Goal: Task Accomplishment & Management: Use online tool/utility

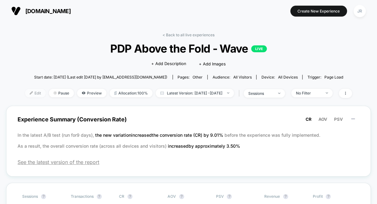
click at [30, 92] on span "Edit" at bounding box center [35, 93] width 21 height 8
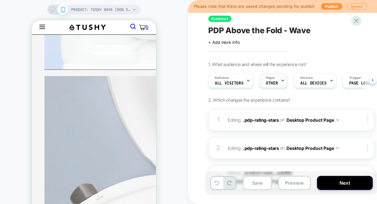
click at [279, 81] on div "Pages OTHER" at bounding box center [272, 81] width 24 height 14
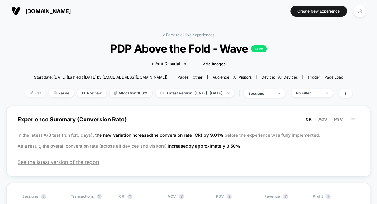
click at [27, 92] on span "Edit" at bounding box center [35, 93] width 21 height 8
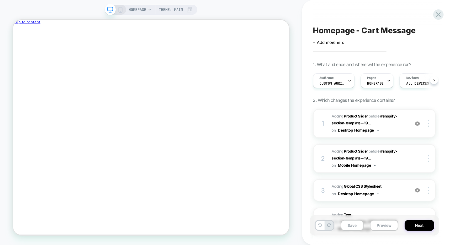
scroll to position [0, 0]
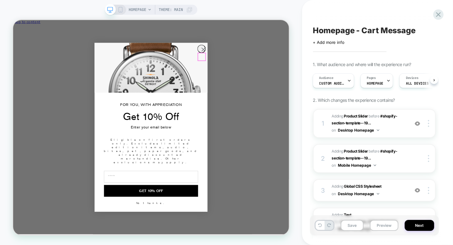
click at [264, 64] on circle "Close dialog" at bounding box center [266, 59] width 10 height 10
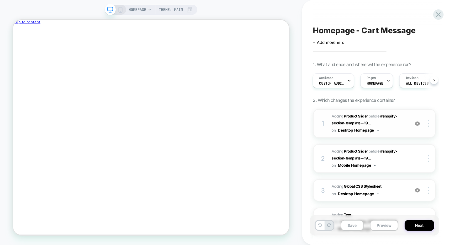
click at [417, 124] on img at bounding box center [416, 123] width 5 height 5
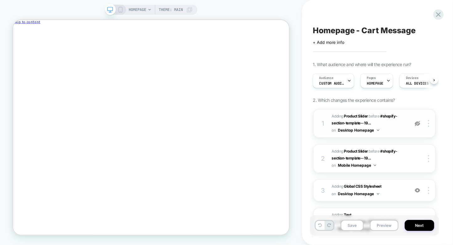
click at [417, 124] on img at bounding box center [416, 123] width 5 height 5
click at [416, 188] on img at bounding box center [416, 190] width 5 height 5
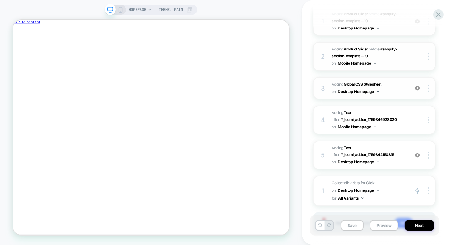
scroll to position [103, 0]
click at [400, 160] on span "#_loomi_addon_1759849503455 Adding Text AFTER #_loomi_addon_1759844150315 #_loo…" at bounding box center [369, 154] width 74 height 21
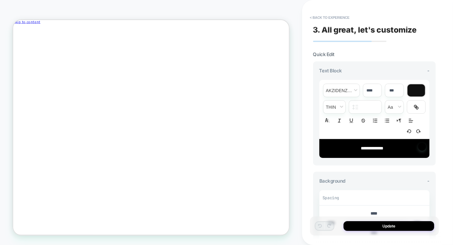
scroll to position [22, 0]
click at [40, 13] on icon "Close" at bounding box center [40, 11] width 0 height 5
click at [319, 16] on button "< Back to experience" at bounding box center [330, 18] width 46 height 10
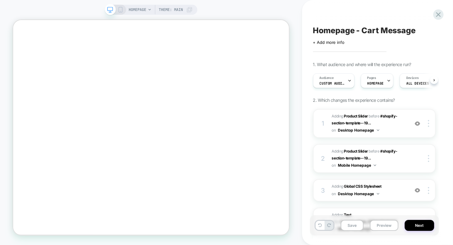
scroll to position [0, 0]
click at [417, 125] on img at bounding box center [416, 123] width 5 height 5
click at [388, 123] on span "#_loomi_addon_1759844150315 Adding Product Slider BEFORE #shopify-section-templ…" at bounding box center [369, 123] width 74 height 21
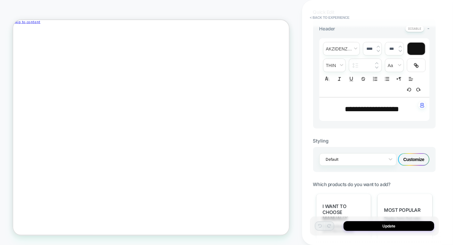
scroll to position [150, 0]
click at [418, 158] on div "Customize" at bounding box center [413, 160] width 31 height 13
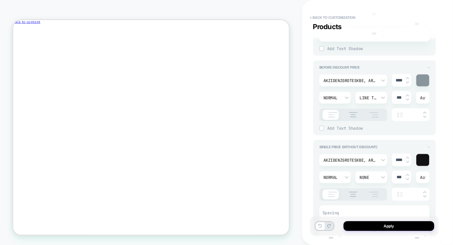
scroll to position [795, 0]
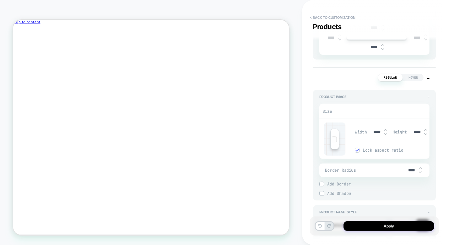
type textarea "*"
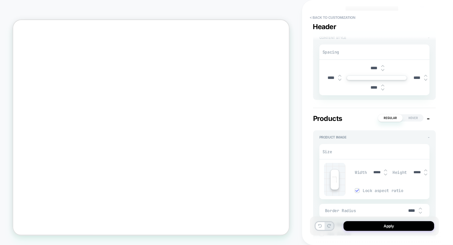
scroll to position [140, 0]
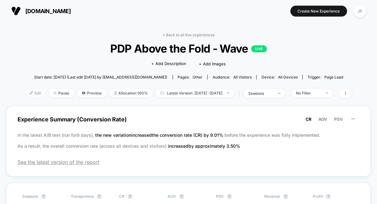
click at [25, 94] on span "Edit" at bounding box center [35, 93] width 21 height 8
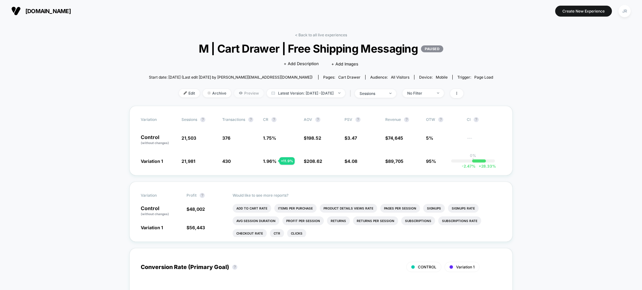
click at [237, 95] on span "Preview" at bounding box center [248, 93] width 29 height 8
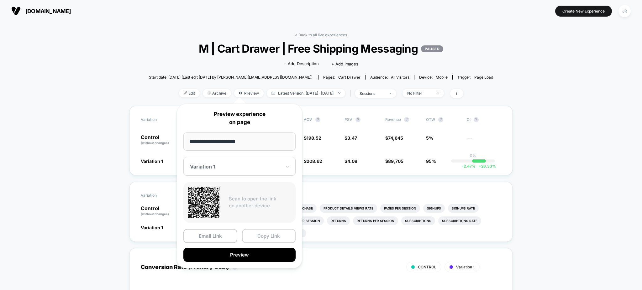
click at [266, 239] on button "Copy Link" at bounding box center [269, 236] width 54 height 14
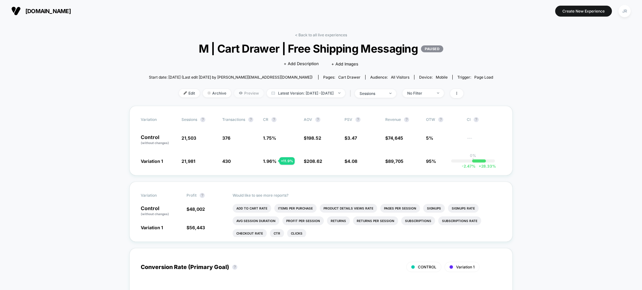
click at [241, 91] on span "Preview" at bounding box center [248, 93] width 29 height 8
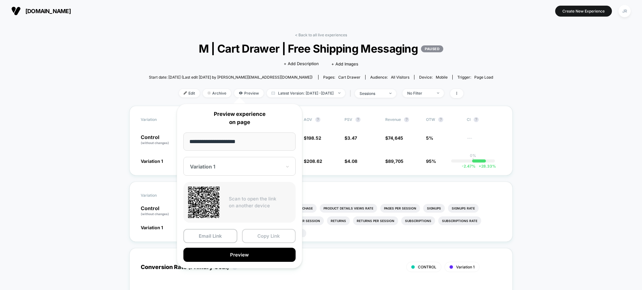
click at [272, 235] on button "Copy Link" at bounding box center [269, 236] width 54 height 14
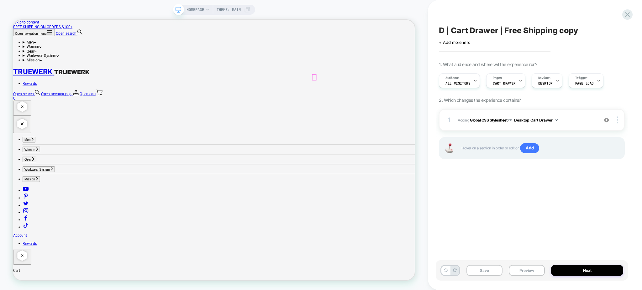
click at [415, 93] on div at bounding box center [414, 96] width 5 height 7
click at [519, 271] on button "Preview" at bounding box center [527, 270] width 36 height 11
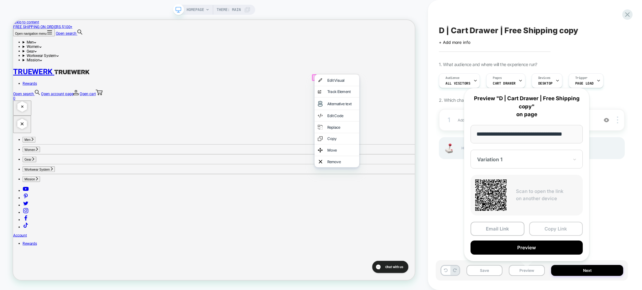
click at [548, 230] on button "Copy Link" at bounding box center [556, 229] width 54 height 14
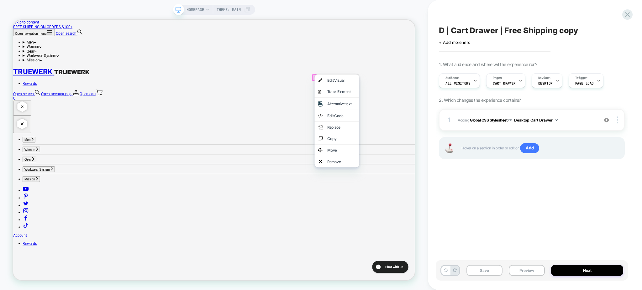
click at [499, 31] on span "D | Cart Drawer | Free Shipping copy" at bounding box center [508, 30] width 139 height 9
click at [499, 31] on textarea "**********" at bounding box center [522, 31] width 166 height 10
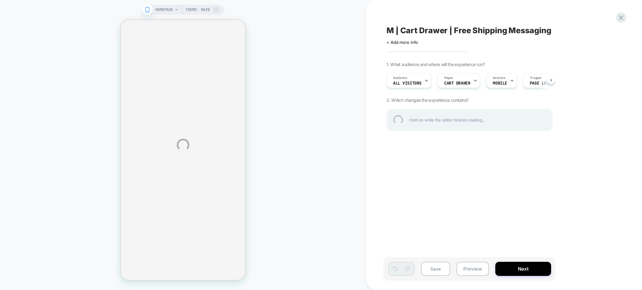
click at [456, 31] on div "M | Cart Drawer | Free Shipping Messaging" at bounding box center [501, 30] width 229 height 9
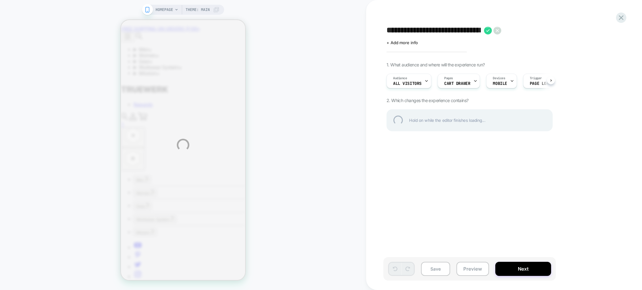
click at [456, 31] on textarea "**********" at bounding box center [434, 31] width 94 height 10
click at [456, 31] on textarea "**********" at bounding box center [491, 31] width 208 height 10
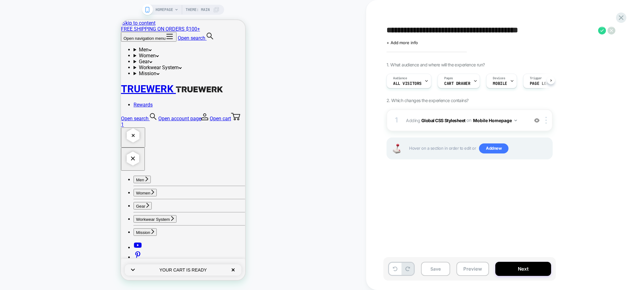
scroll to position [0, 0]
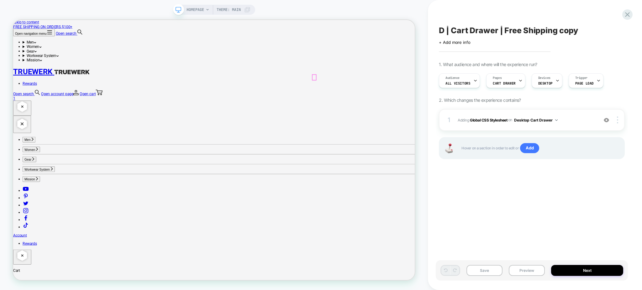
click at [414, 97] on div at bounding box center [414, 96] width 5 height 7
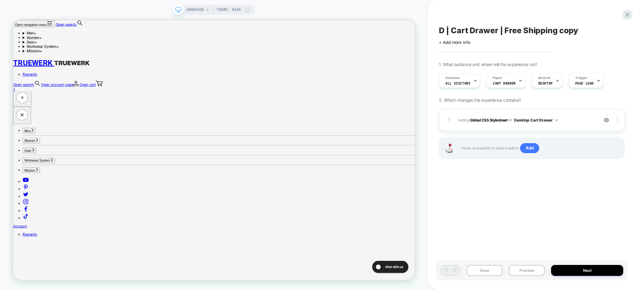
scroll to position [301, 0]
click at [13, 20] on slot "1" at bounding box center [13, 20] width 0 height 0
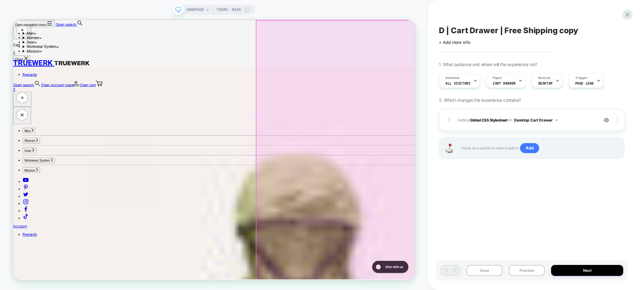
click at [454, 203] on div at bounding box center [443, 195] width 213 height 348
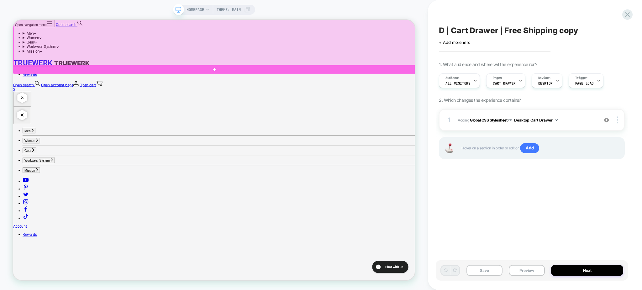
click at [526, 37] on div at bounding box center [282, 25] width 537 height 111
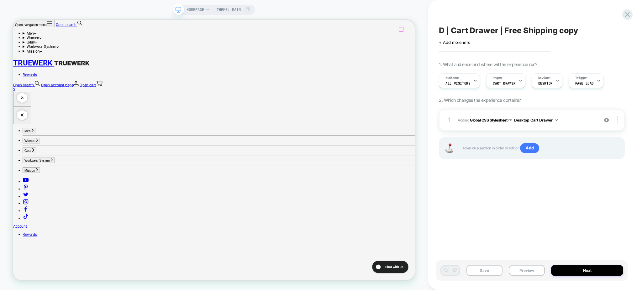
click at [16, 110] on cart-count "2" at bounding box center [14, 113] width 3 height 6
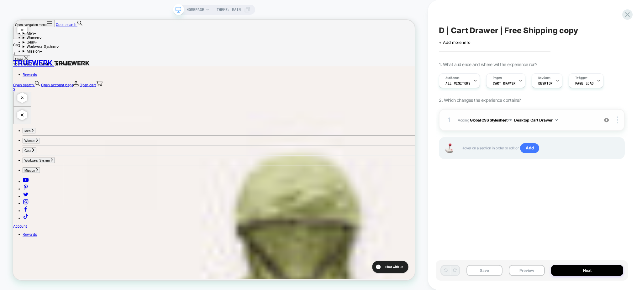
click at [606, 120] on img at bounding box center [606, 120] width 5 height 5
click at [530, 50] on div "Cart 3 Close" at bounding box center [281, 62] width 536 height 25
click at [317, 50] on div at bounding box center [281, 50] width 536 height 0
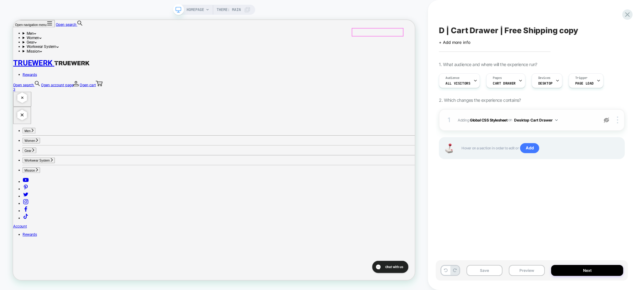
click at [529, 104] on link "Open cart 3" at bounding box center [281, 110] width 536 height 12
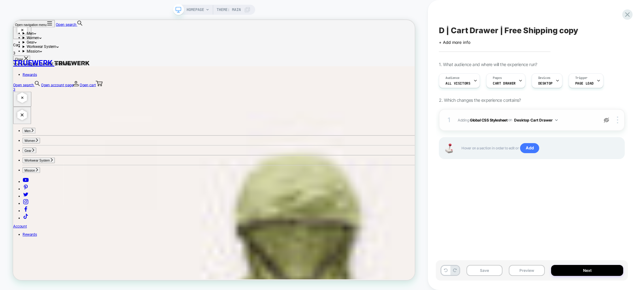
click at [608, 121] on img at bounding box center [606, 120] width 5 height 5
click at [567, 122] on span "Adding Global CSS Stylesheet on Desktop Cart Drawer" at bounding box center [526, 120] width 137 height 8
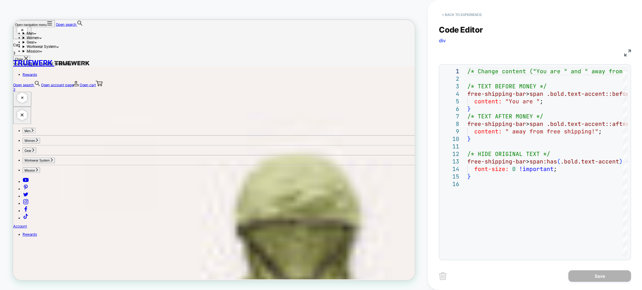
click at [456, 16] on button "< Back to experience" at bounding box center [462, 15] width 46 height 10
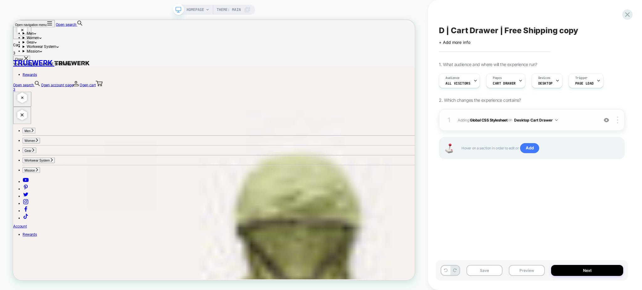
click at [606, 122] on img at bounding box center [606, 120] width 5 height 5
click at [461, 43] on span "+ Add more info" at bounding box center [454, 42] width 31 height 5
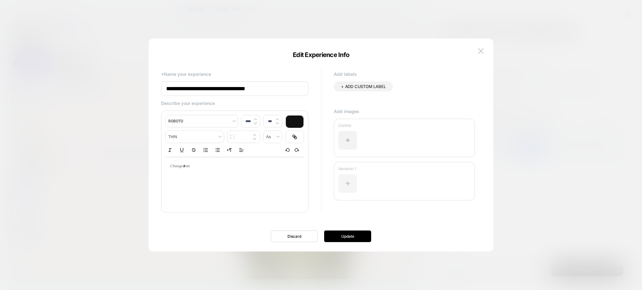
click at [353, 179] on div at bounding box center [347, 183] width 19 height 19
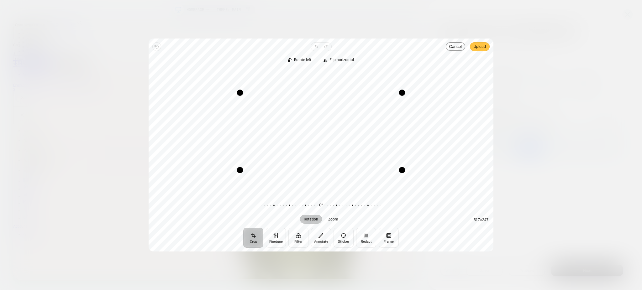
click at [480, 48] on span "Upload" at bounding box center [480, 47] width 12 height 8
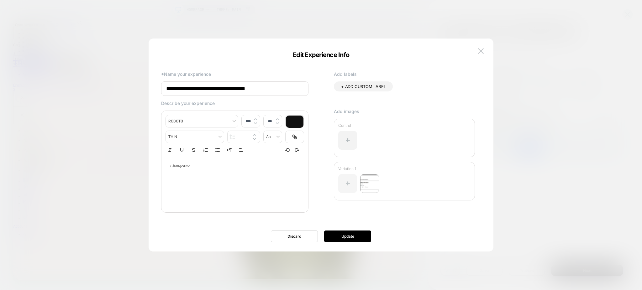
click at [351, 180] on div at bounding box center [347, 183] width 19 height 19
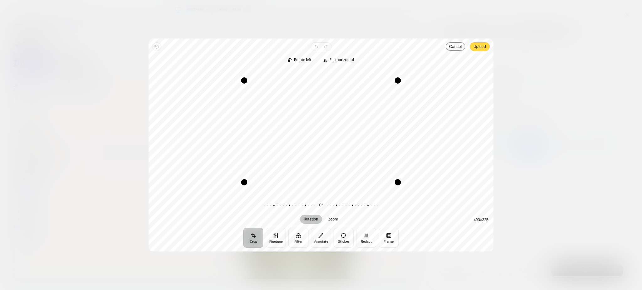
click at [482, 42] on div "Revert Undo Redo Upload Crop Finetune Filter Annotate Sticker Redact Frame Rota…" at bounding box center [321, 145] width 345 height 213
drag, startPoint x: 482, startPoint y: 51, endPoint x: 483, endPoint y: 44, distance: 7.2
click at [483, 44] on div "Revert Undo Redo Upload Crop Finetune Filter Annotate Sticker Redact Frame Rota…" at bounding box center [321, 145] width 345 height 213
click at [483, 44] on span "Upload" at bounding box center [480, 47] width 12 height 8
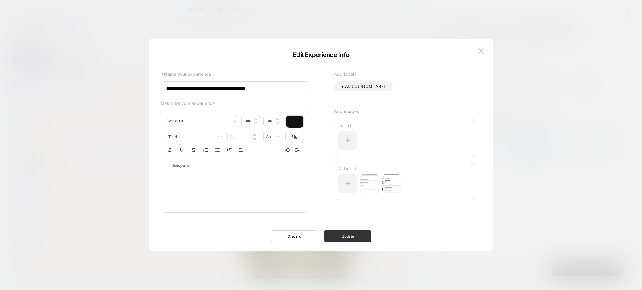
click at [337, 236] on button "Update" at bounding box center [347, 237] width 47 height 12
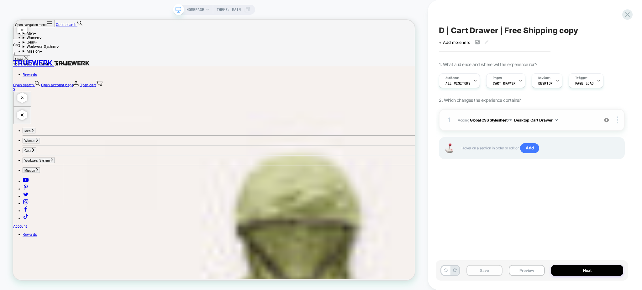
click at [487, 270] on button "Save" at bounding box center [485, 270] width 36 height 11
click at [609, 124] on div at bounding box center [607, 120] width 12 height 7
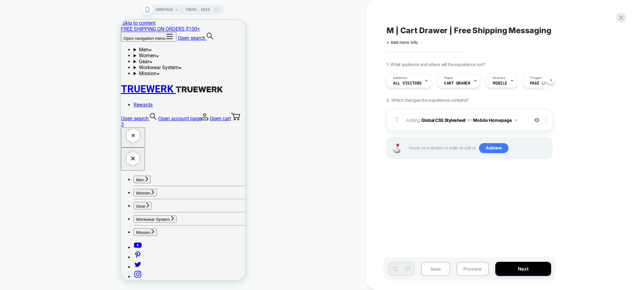
scroll to position [0, 0]
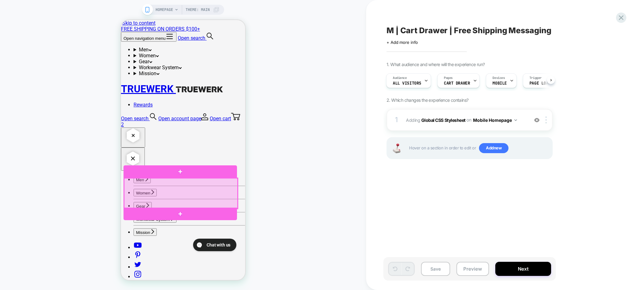
click at [213, 189] on div at bounding box center [180, 193] width 113 height 30
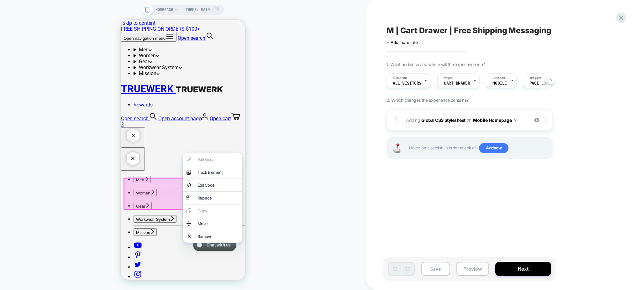
click at [240, 116] on link "Open cart 2" at bounding box center [183, 122] width 124 height 12
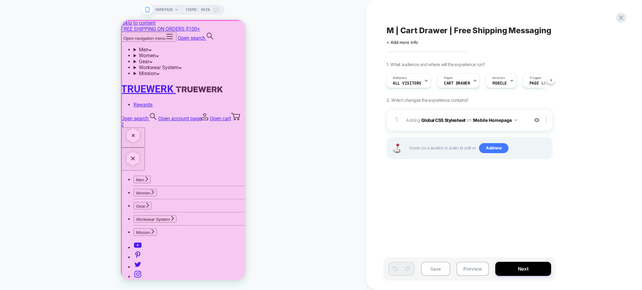
click at [206, 187] on div at bounding box center [184, 151] width 125 height 261
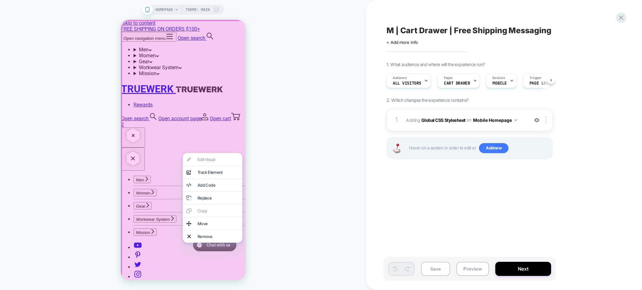
click at [280, 139] on div "HOMEPAGE Theme: MAIN" at bounding box center [183, 145] width 366 height 278
click at [204, 99] on div at bounding box center [184, 151] width 127 height 263
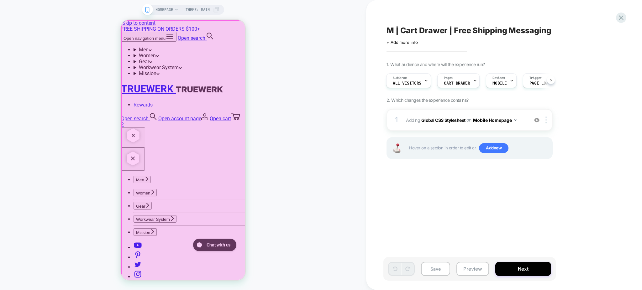
click at [237, 38] on div at bounding box center [184, 151] width 125 height 261
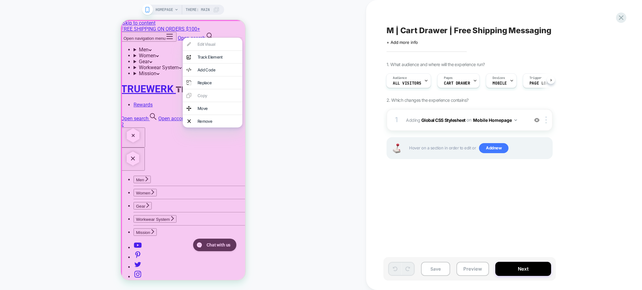
click at [166, 82] on div at bounding box center [184, 151] width 127 height 263
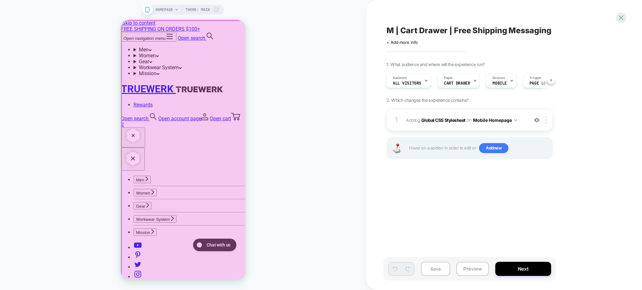
click at [238, 38] on div at bounding box center [184, 151] width 125 height 261
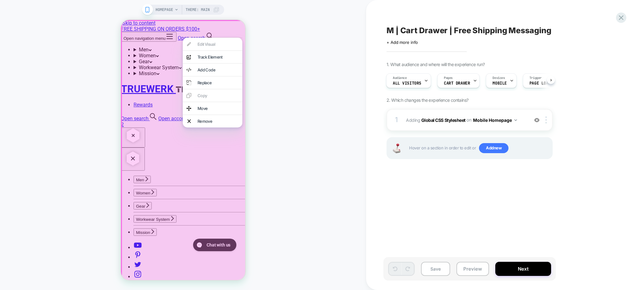
click at [266, 37] on div "HOMEPAGE Theme: MAIN" at bounding box center [183, 145] width 366 height 278
click at [174, 56] on div at bounding box center [184, 151] width 127 height 263
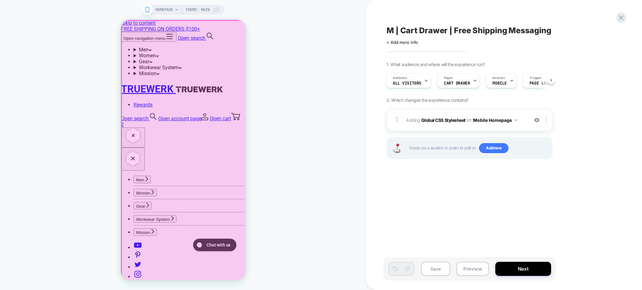
click at [237, 38] on div at bounding box center [184, 151] width 125 height 261
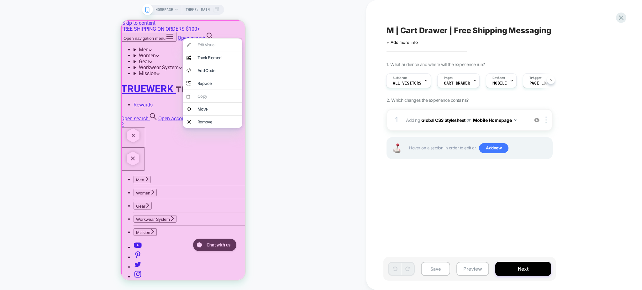
click at [301, 43] on div "HOMEPAGE Theme: MAIN" at bounding box center [183, 145] width 366 height 278
click at [132, 128] on div at bounding box center [184, 151] width 127 height 263
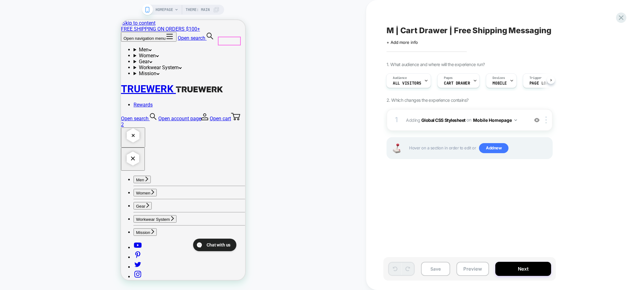
click at [233, 116] on link "Open cart 2" at bounding box center [183, 122] width 124 height 12
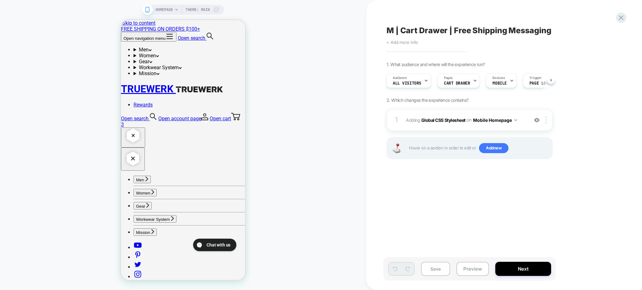
click at [409, 42] on span "+ Add more info" at bounding box center [402, 42] width 31 height 5
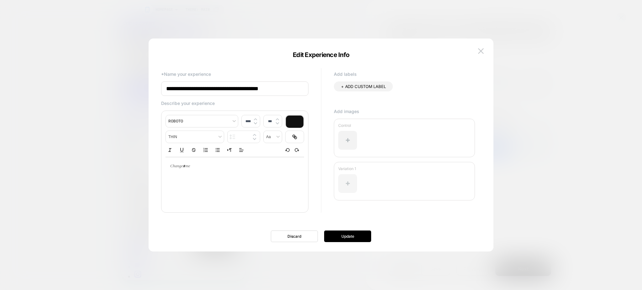
click at [350, 180] on div at bounding box center [347, 183] width 19 height 19
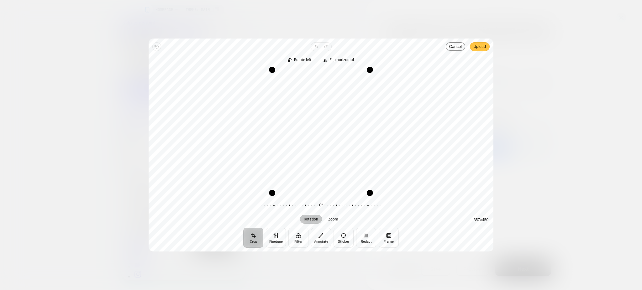
click at [483, 46] on span "Upload" at bounding box center [480, 47] width 12 height 8
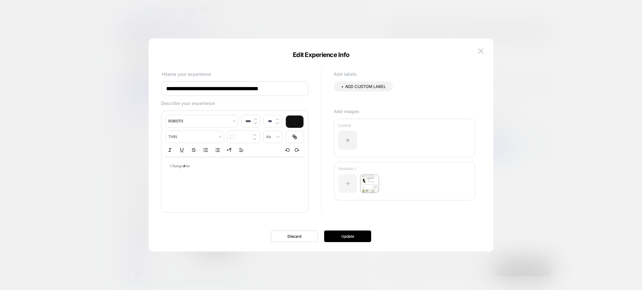
click at [349, 180] on div at bounding box center [347, 183] width 19 height 19
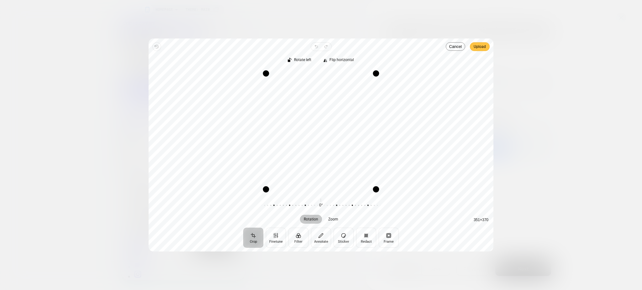
click at [474, 48] on span "Upload" at bounding box center [480, 47] width 12 height 8
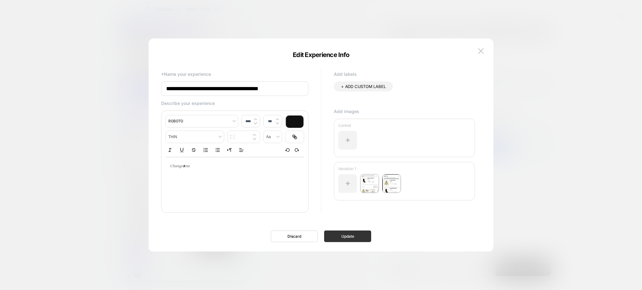
click at [345, 239] on button "Update" at bounding box center [347, 237] width 47 height 12
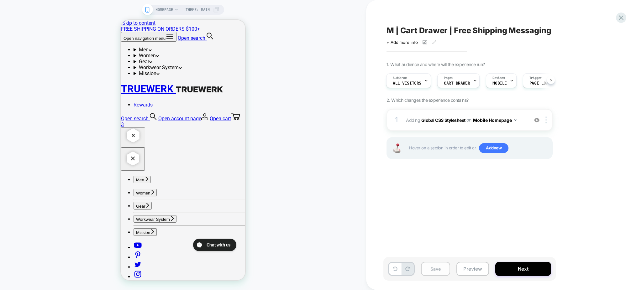
click at [438, 275] on button "Save" at bounding box center [435, 269] width 29 height 14
click at [469, 271] on button "Preview" at bounding box center [472, 269] width 33 height 14
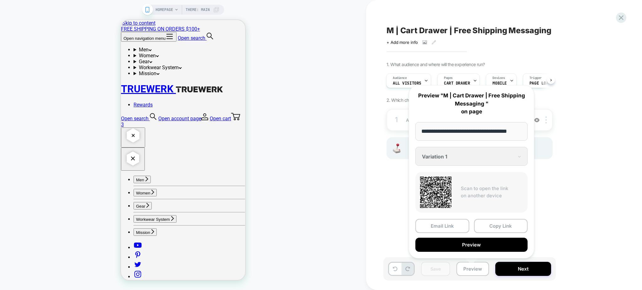
scroll to position [0, 0]
click at [463, 152] on div "**********" at bounding box center [471, 171] width 125 height 173
click at [515, 155] on div "**********" at bounding box center [471, 171] width 125 height 173
click at [520, 156] on div "**********" at bounding box center [471, 171] width 125 height 173
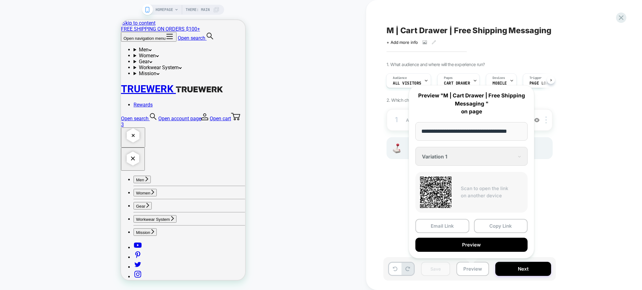
click at [516, 117] on div "**********" at bounding box center [471, 171] width 125 height 173
click at [520, 158] on div "**********" at bounding box center [471, 171] width 125 height 173
click at [583, 156] on div "1. What audience and where will the experience run? Audience All Visitors Pages…" at bounding box center [501, 118] width 229 height 113
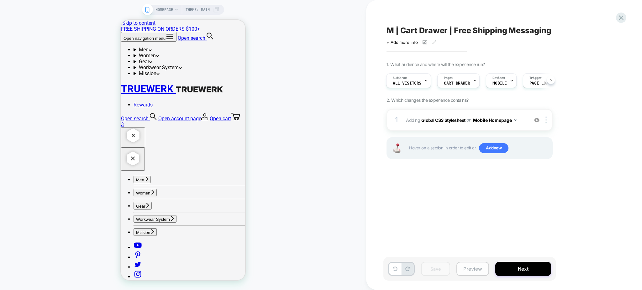
click at [467, 270] on button "Preview" at bounding box center [472, 269] width 33 height 14
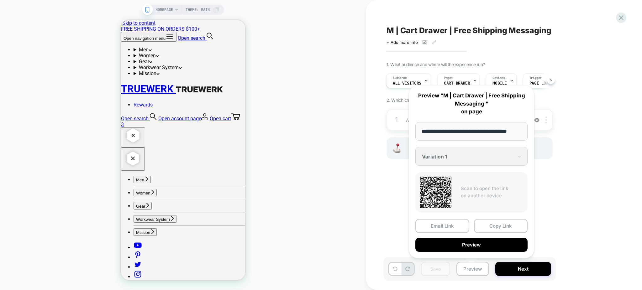
click at [515, 157] on div "**********" at bounding box center [471, 171] width 125 height 173
click at [275, 17] on div "HOMEPAGE Theme: MAIN" at bounding box center [183, 145] width 366 height 278
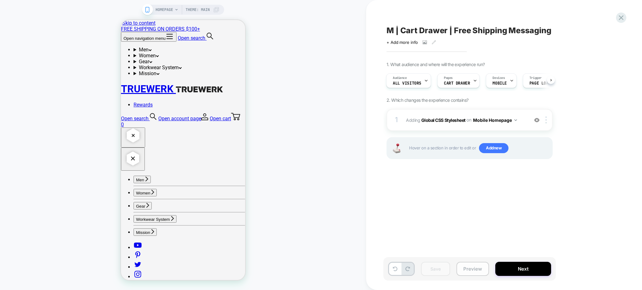
click at [465, 266] on button "Preview" at bounding box center [472, 269] width 33 height 14
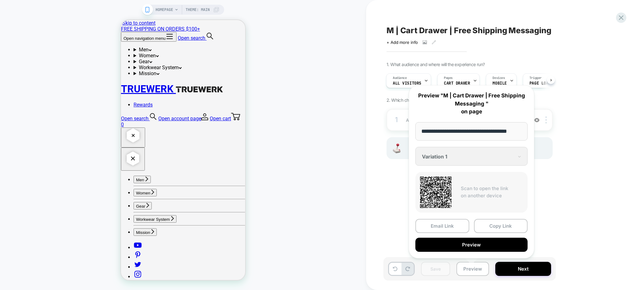
click at [490, 156] on div "**********" at bounding box center [471, 171] width 125 height 173
click at [605, 166] on div "1. What audience and where will the experience run? Audience All Visitors Pages…" at bounding box center [501, 118] width 229 height 113
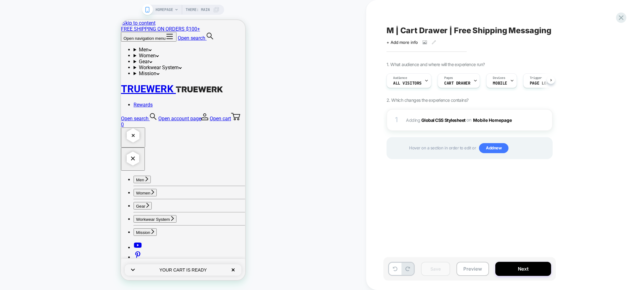
scroll to position [0, 0]
click at [473, 268] on button "Preview" at bounding box center [472, 269] width 33 height 14
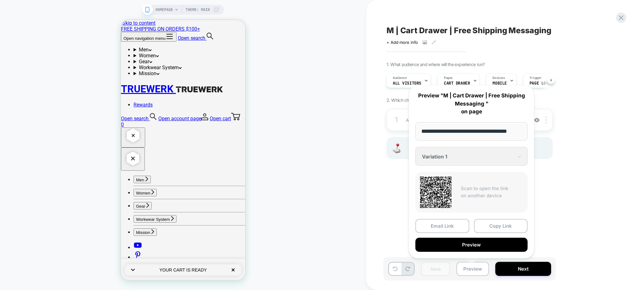
scroll to position [0, 0]
click at [484, 153] on div "**********" at bounding box center [471, 171] width 125 height 173
click at [520, 156] on div "**********" at bounding box center [471, 171] width 125 height 173
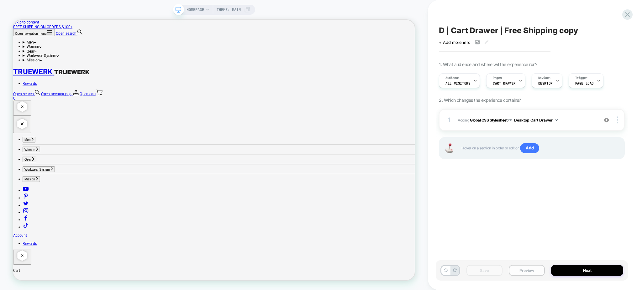
click at [529, 271] on button "Preview" at bounding box center [527, 270] width 36 height 11
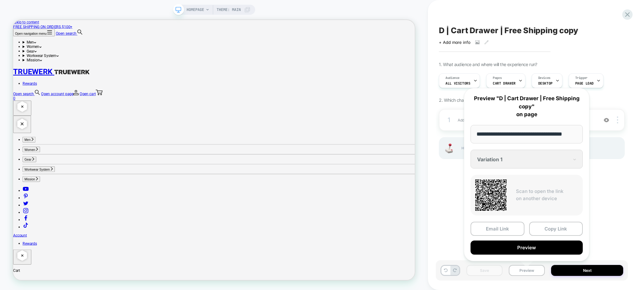
click at [574, 159] on div "**********" at bounding box center [526, 174] width 125 height 173
click at [573, 158] on div "**********" at bounding box center [526, 174] width 125 height 173
click at [525, 156] on div "**********" at bounding box center [526, 174] width 125 height 173
click at [613, 179] on div "D | Cart Drawer | Free Shipping copy Click to view images Click to edit experie…" at bounding box center [532, 145] width 192 height 278
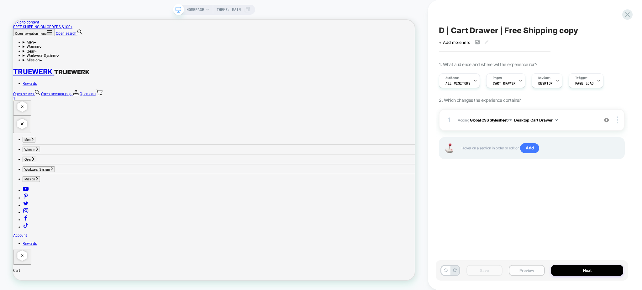
click at [525, 271] on button "Preview" at bounding box center [527, 270] width 36 height 11
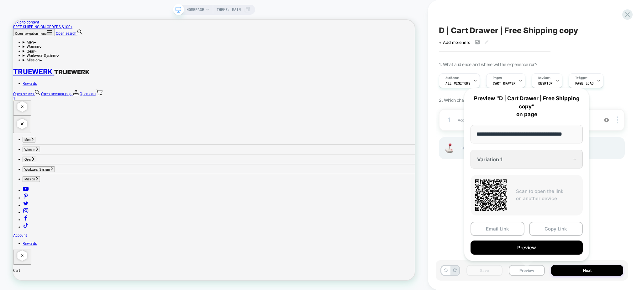
click at [541, 160] on div "**********" at bounding box center [526, 174] width 125 height 173
click at [485, 43] on icon at bounding box center [486, 42] width 4 height 4
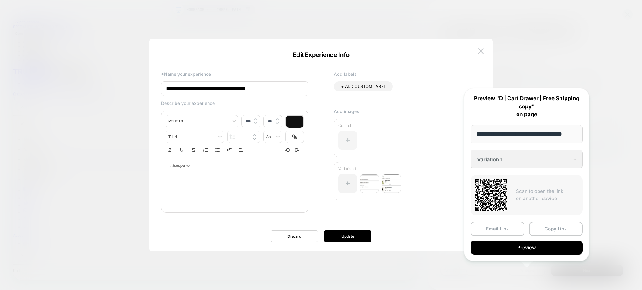
click at [345, 143] on div at bounding box center [347, 140] width 19 height 19
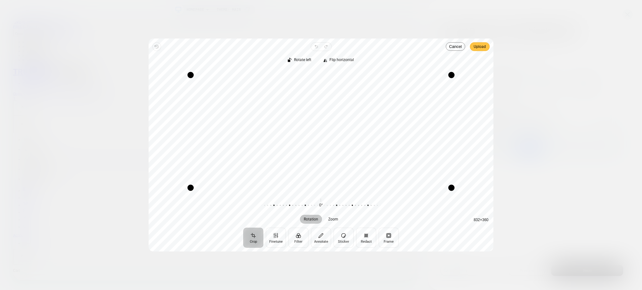
click at [481, 50] on span "Upload" at bounding box center [480, 47] width 12 height 8
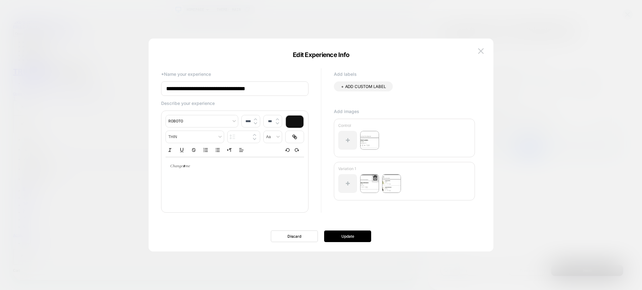
click at [374, 182] on div at bounding box center [375, 179] width 7 height 8
click at [367, 183] on img at bounding box center [369, 183] width 19 height 19
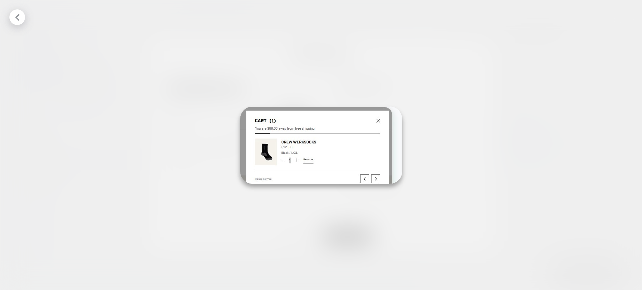
click at [471, 131] on div at bounding box center [321, 145] width 642 height 290
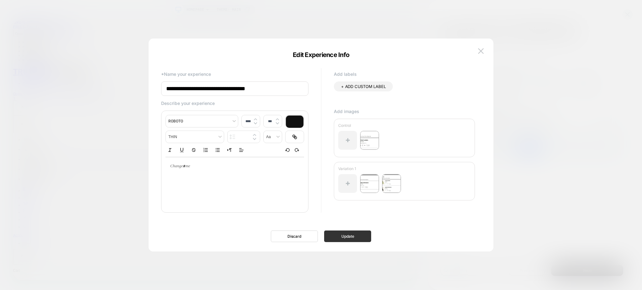
click at [354, 235] on button "Update" at bounding box center [347, 237] width 47 height 12
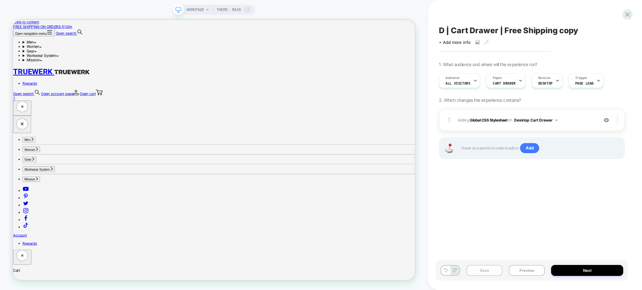
click at [480, 272] on button "Save" at bounding box center [485, 270] width 36 height 11
click at [484, 43] on icon at bounding box center [486, 42] width 4 height 4
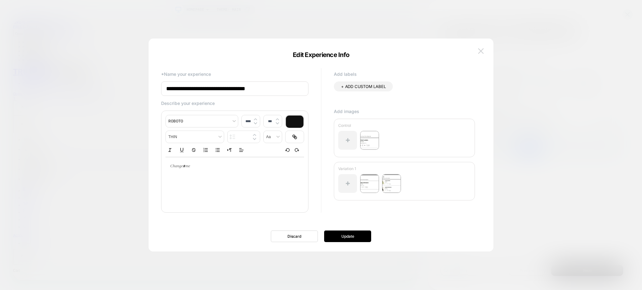
click at [482, 48] on img at bounding box center [481, 50] width 6 height 5
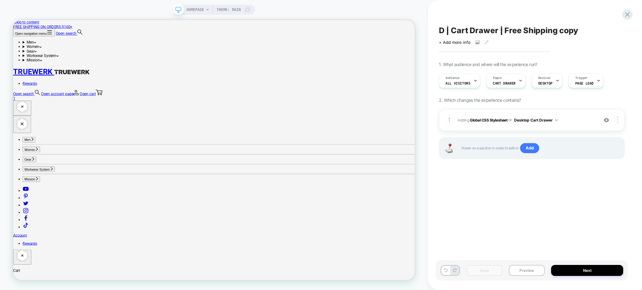
click at [549, 29] on span "D | Cart Drawer | Free Shipping copy" at bounding box center [508, 30] width 139 height 9
click at [549, 29] on textarea "**********" at bounding box center [522, 31] width 166 height 10
click at [628, 14] on icon at bounding box center [627, 14] width 8 height 8
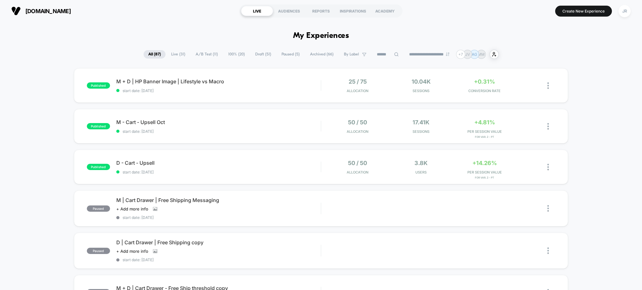
click at [380, 50] on div "**********" at bounding box center [321, 54] width 355 height 9
click at [380, 54] on input at bounding box center [387, 55] width 63 height 8
paste input "**********"
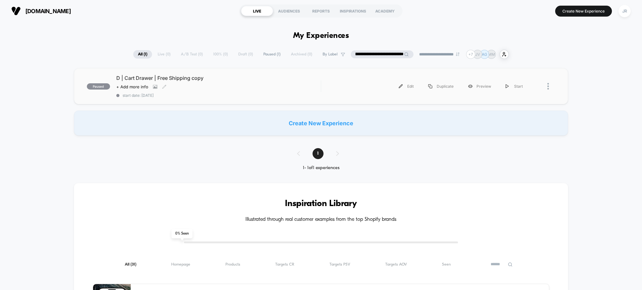
type input "**********"
click at [280, 87] on div "D | Cart Drawer | Free Shipping copy Click to view images Click to edit experie…" at bounding box center [218, 86] width 205 height 23
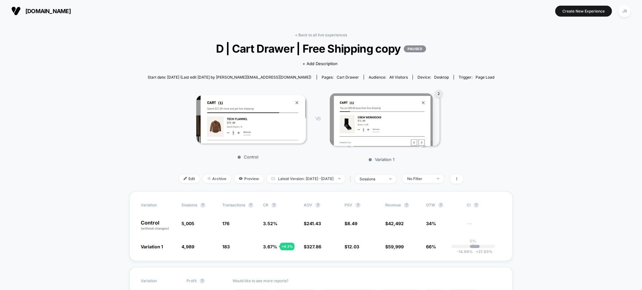
drag, startPoint x: 169, startPoint y: 38, endPoint x: 480, endPoint y: 157, distance: 332.6
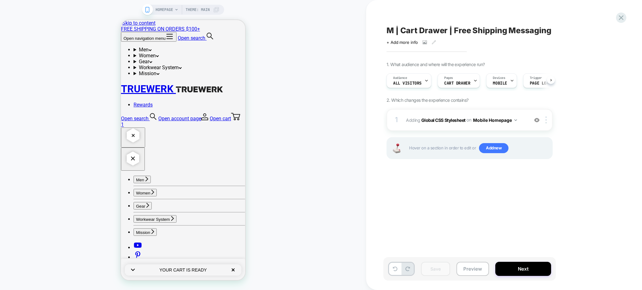
scroll to position [0, 0]
click at [431, 40] on div "+ Add more info" at bounding box center [449, 42] width 125 height 5
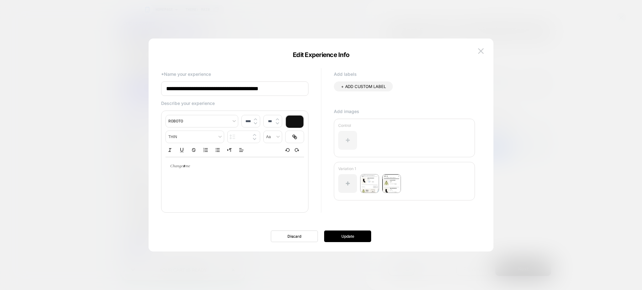
click at [345, 137] on div at bounding box center [347, 140] width 19 height 19
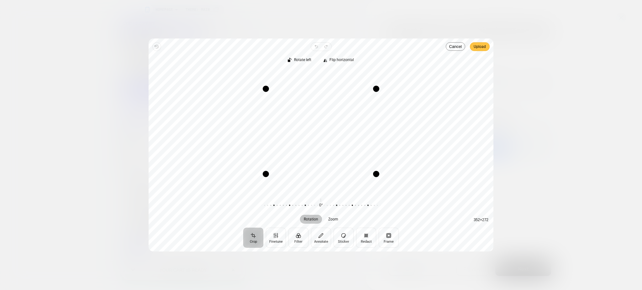
click at [477, 47] on span "Upload" at bounding box center [480, 47] width 12 height 8
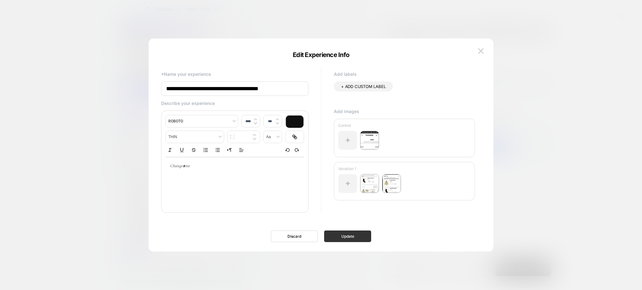
click at [346, 232] on button "Update" at bounding box center [347, 237] width 47 height 12
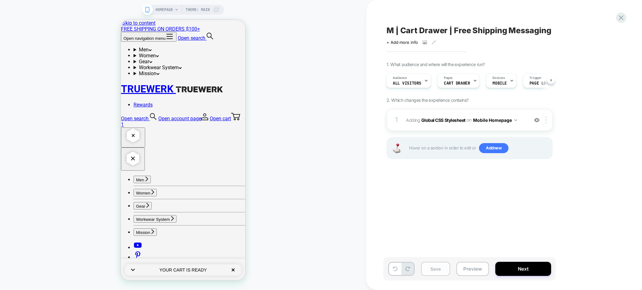
click at [436, 266] on button "Save" at bounding box center [435, 269] width 29 height 14
click at [432, 42] on icon at bounding box center [434, 42] width 4 height 4
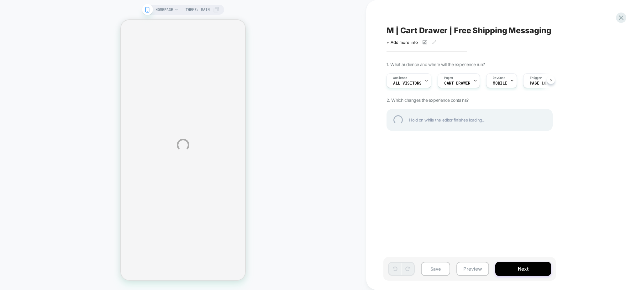
click at [424, 43] on div "HOMEPAGE Theme: MAIN M | Cart Drawer | Free Shipping Messaging Click to view im…" at bounding box center [321, 145] width 642 height 290
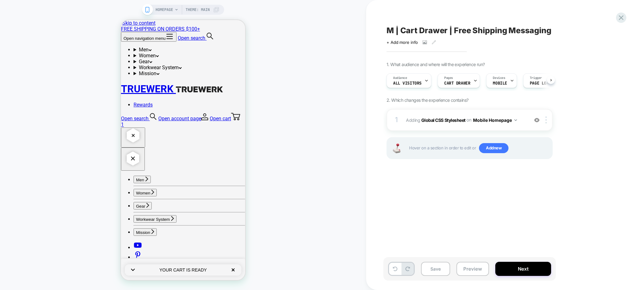
scroll to position [0, 0]
click at [423, 43] on icon at bounding box center [425, 42] width 4 height 4
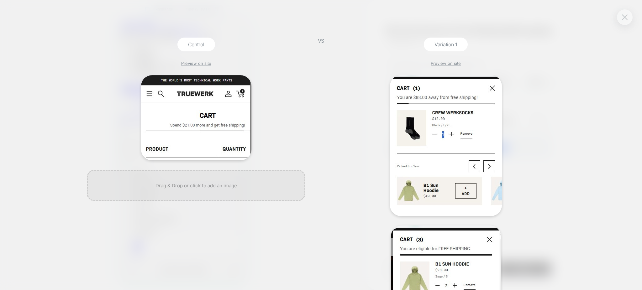
click at [624, 15] on img at bounding box center [625, 16] width 6 height 5
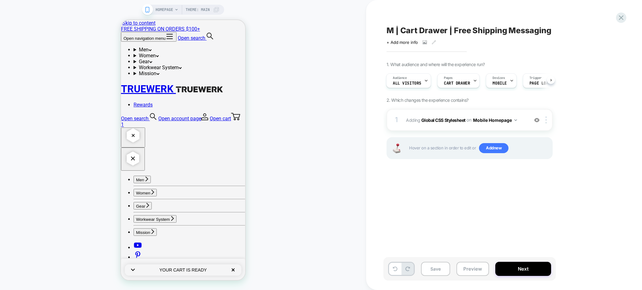
click at [462, 31] on span "M | Cart Drawer | Free Shipping Messaging" at bounding box center [469, 30] width 165 height 9
click at [462, 31] on textarea "**********" at bounding box center [491, 31] width 208 height 10
